Goal: Find specific page/section: Find specific page/section

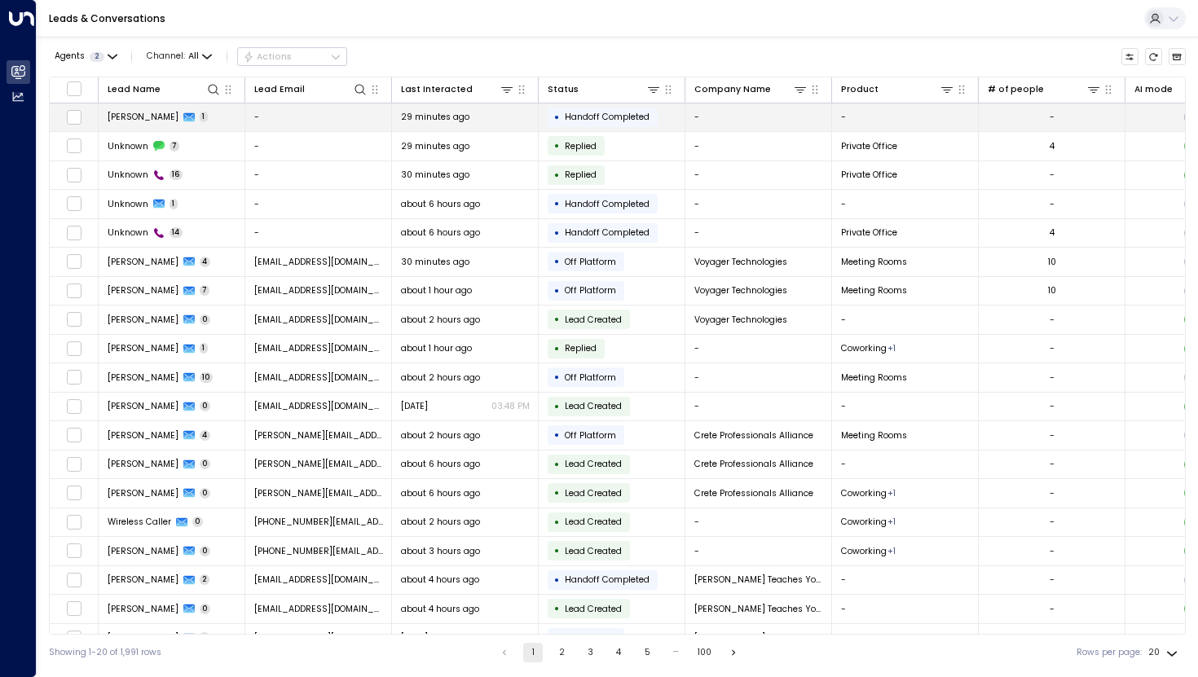
click at [315, 109] on td "-" at bounding box center [318, 118] width 147 height 29
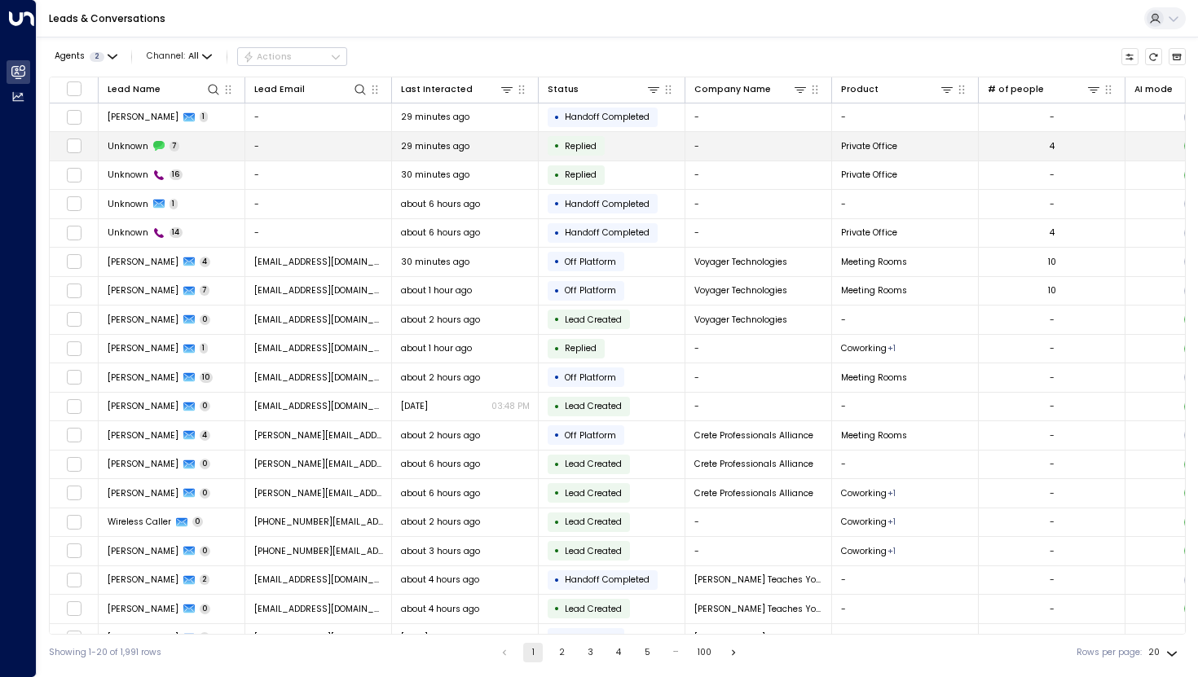
click at [282, 152] on td "-" at bounding box center [318, 146] width 147 height 29
